Goal: Check status

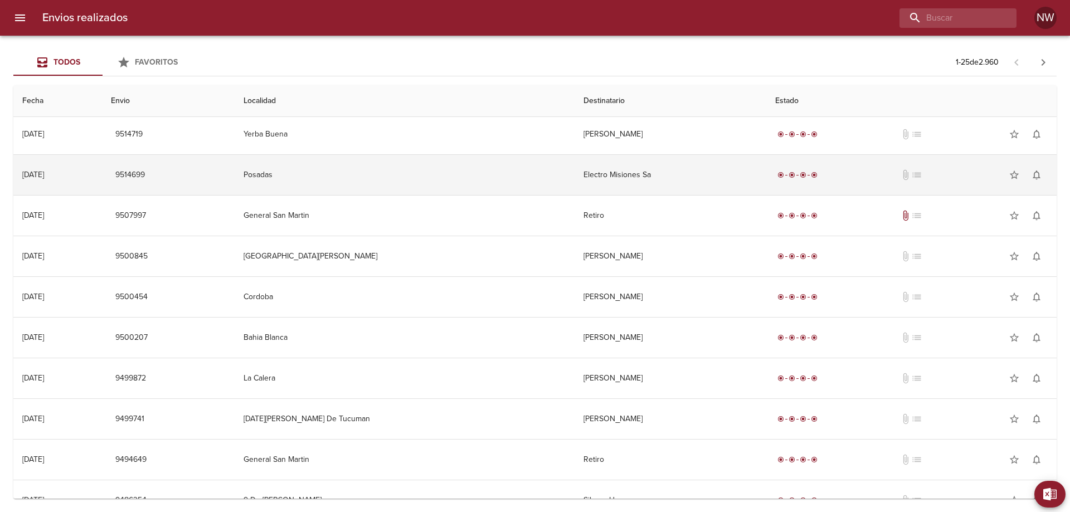
scroll to position [675, 0]
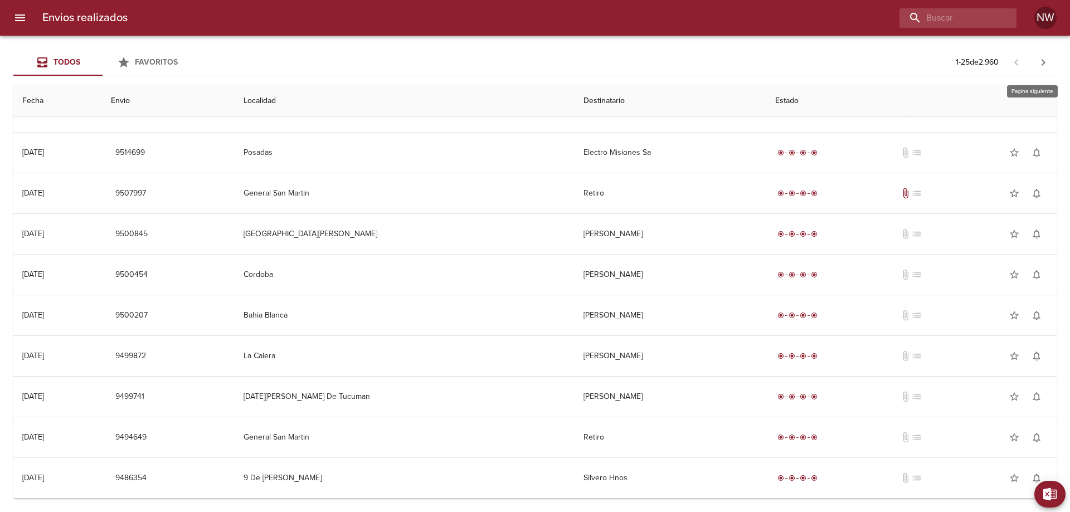
click at [1048, 64] on icon "button" at bounding box center [1043, 62] width 13 height 13
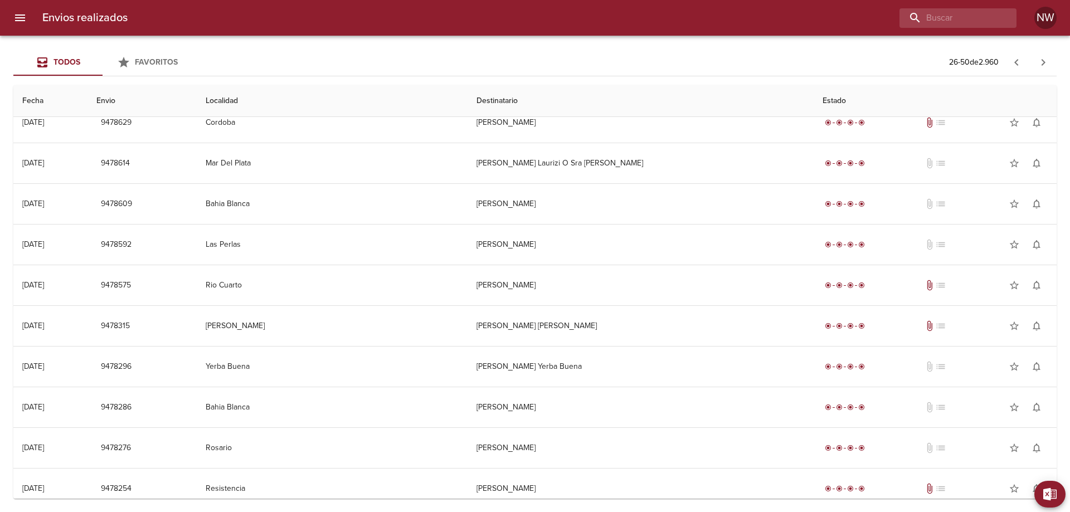
scroll to position [557, 0]
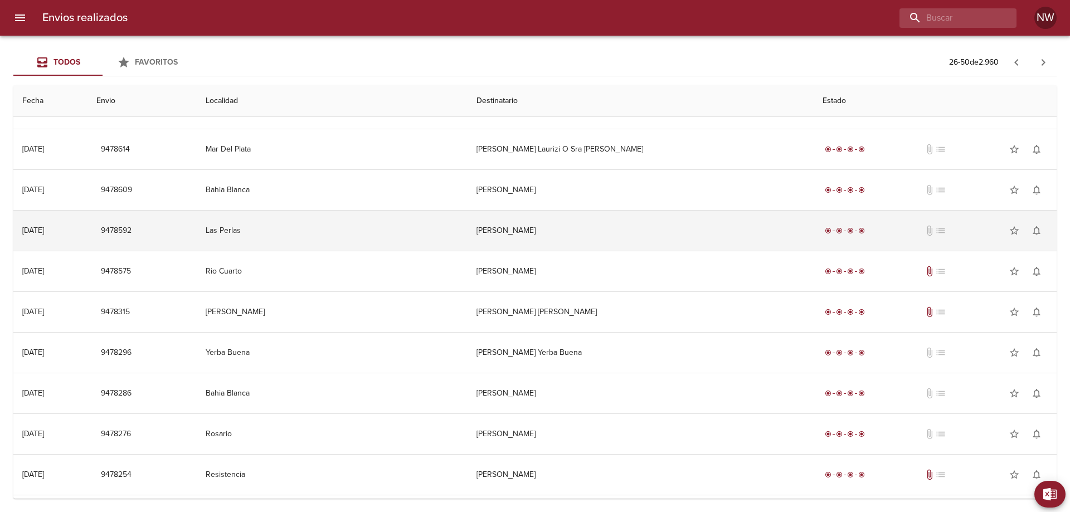
click at [751, 251] on td "Oscar Arriola" at bounding box center [641, 231] width 346 height 40
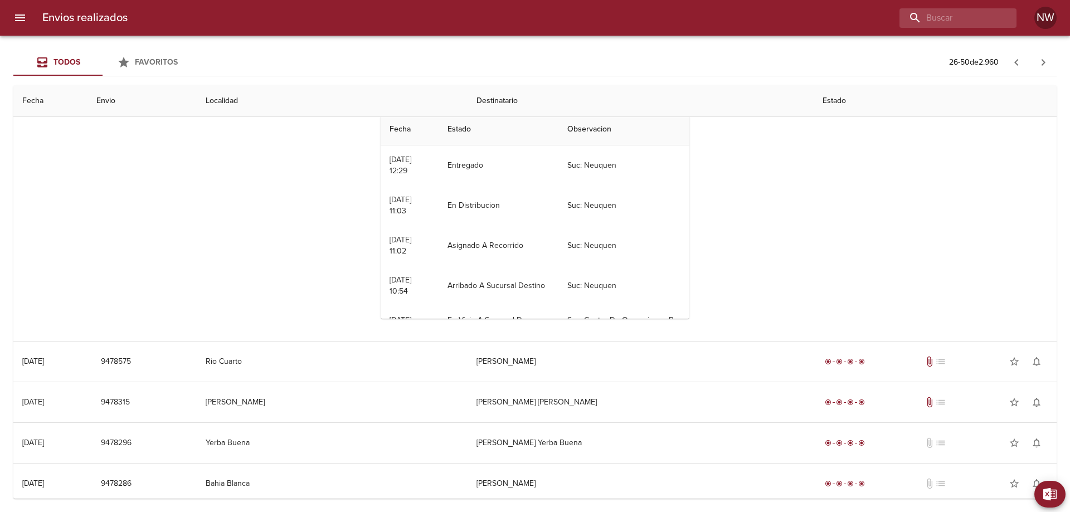
scroll to position [724, 0]
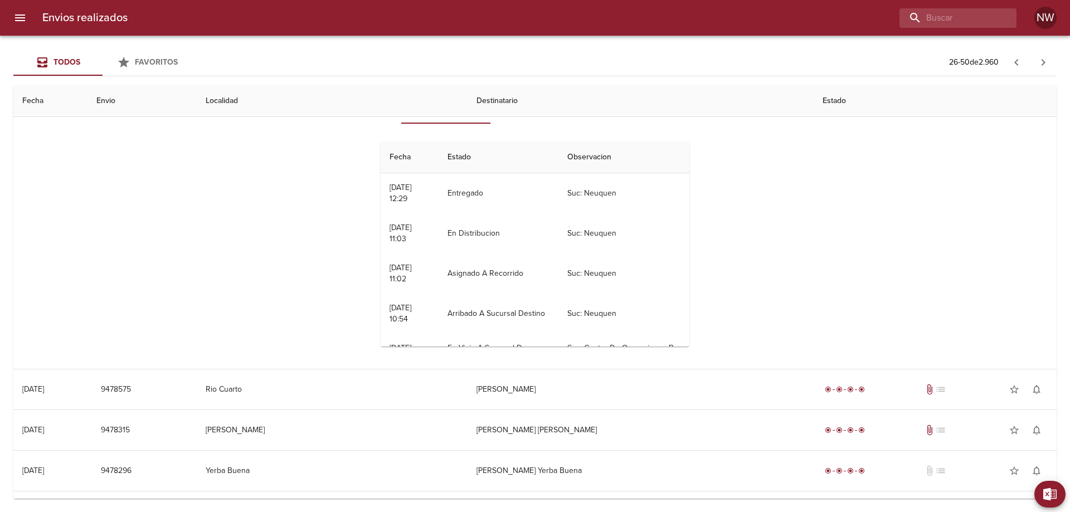
click at [521, 118] on span "Detalles" at bounding box center [535, 111] width 76 height 14
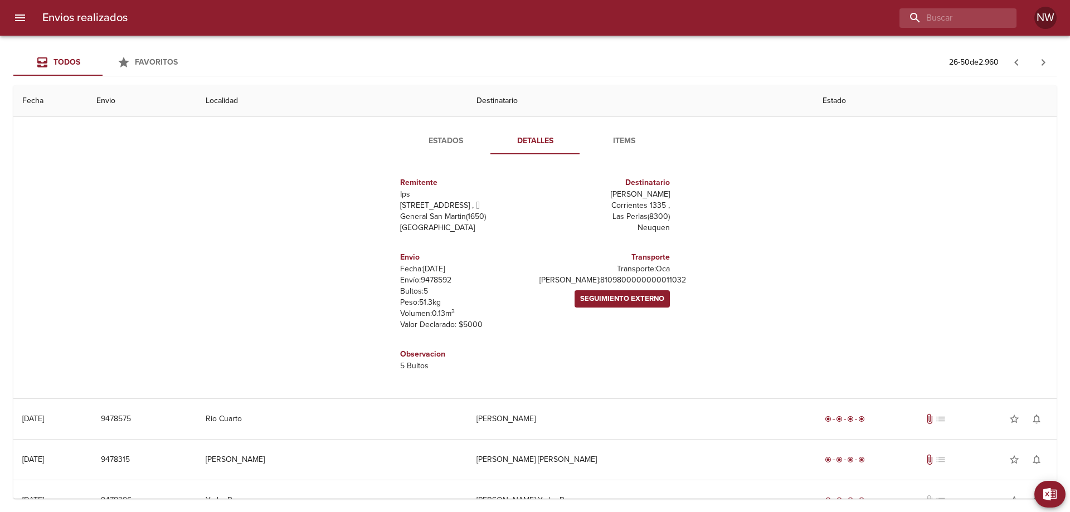
scroll to position [669, 0]
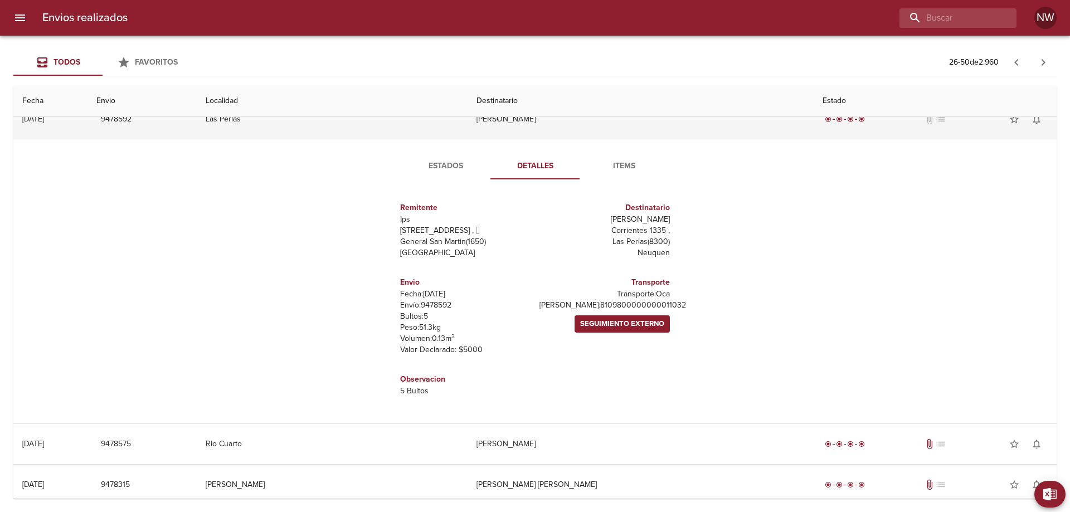
click at [534, 139] on td "Oscar Arriola" at bounding box center [641, 119] width 346 height 40
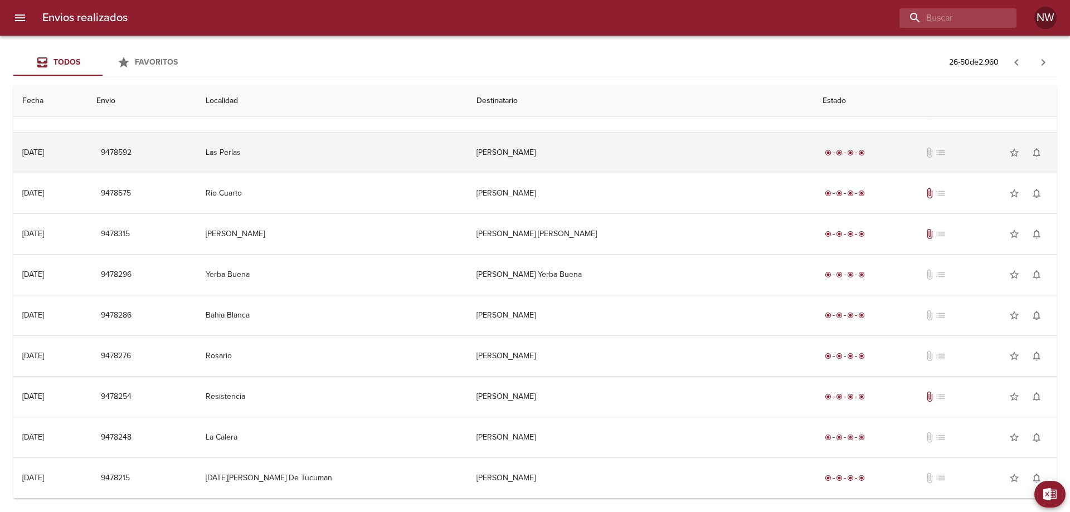
click at [534, 159] on td "Oscar Arriola" at bounding box center [641, 153] width 346 height 40
